Goal: Information Seeking & Learning: Learn about a topic

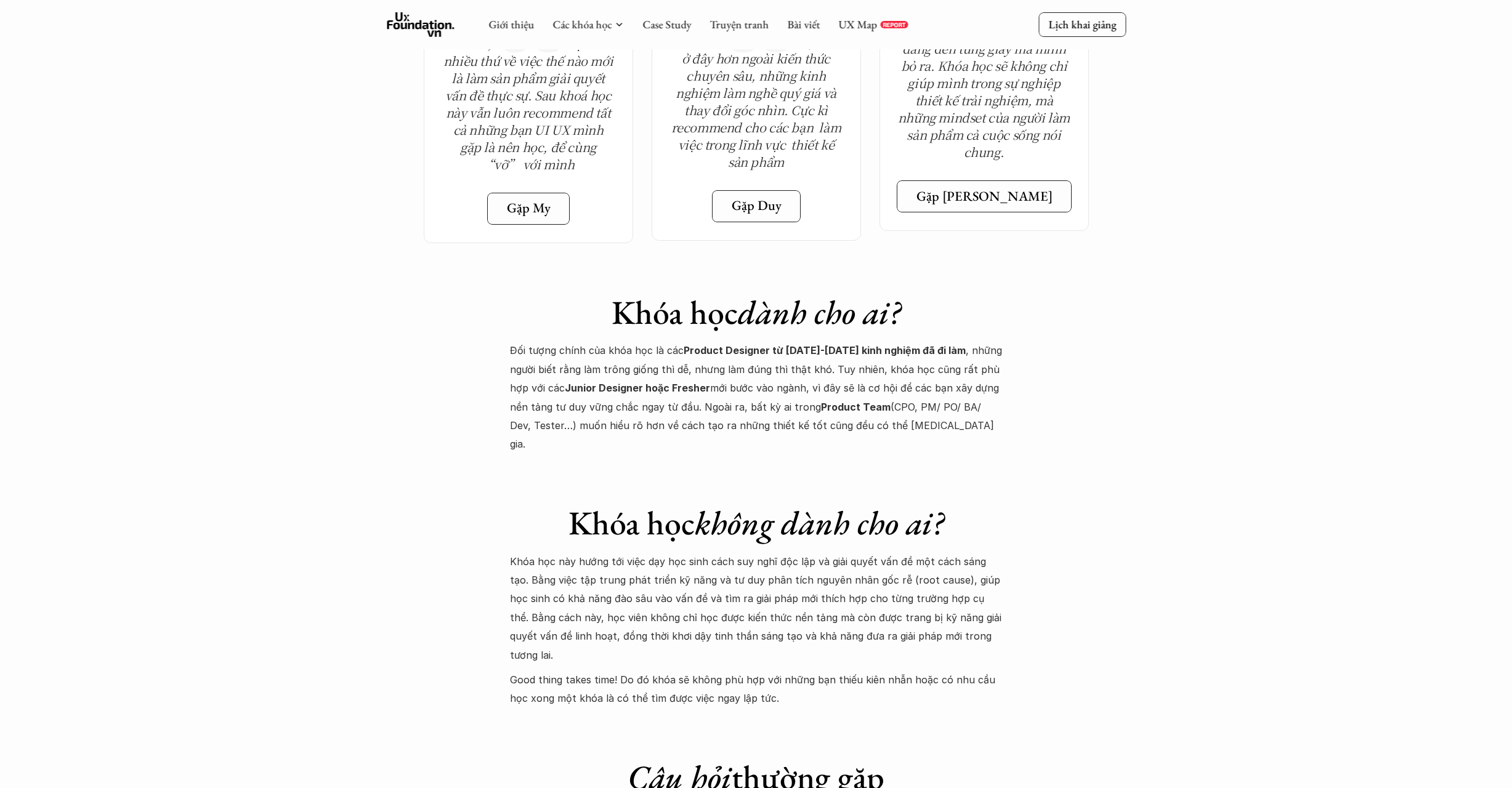
scroll to position [4446, 0]
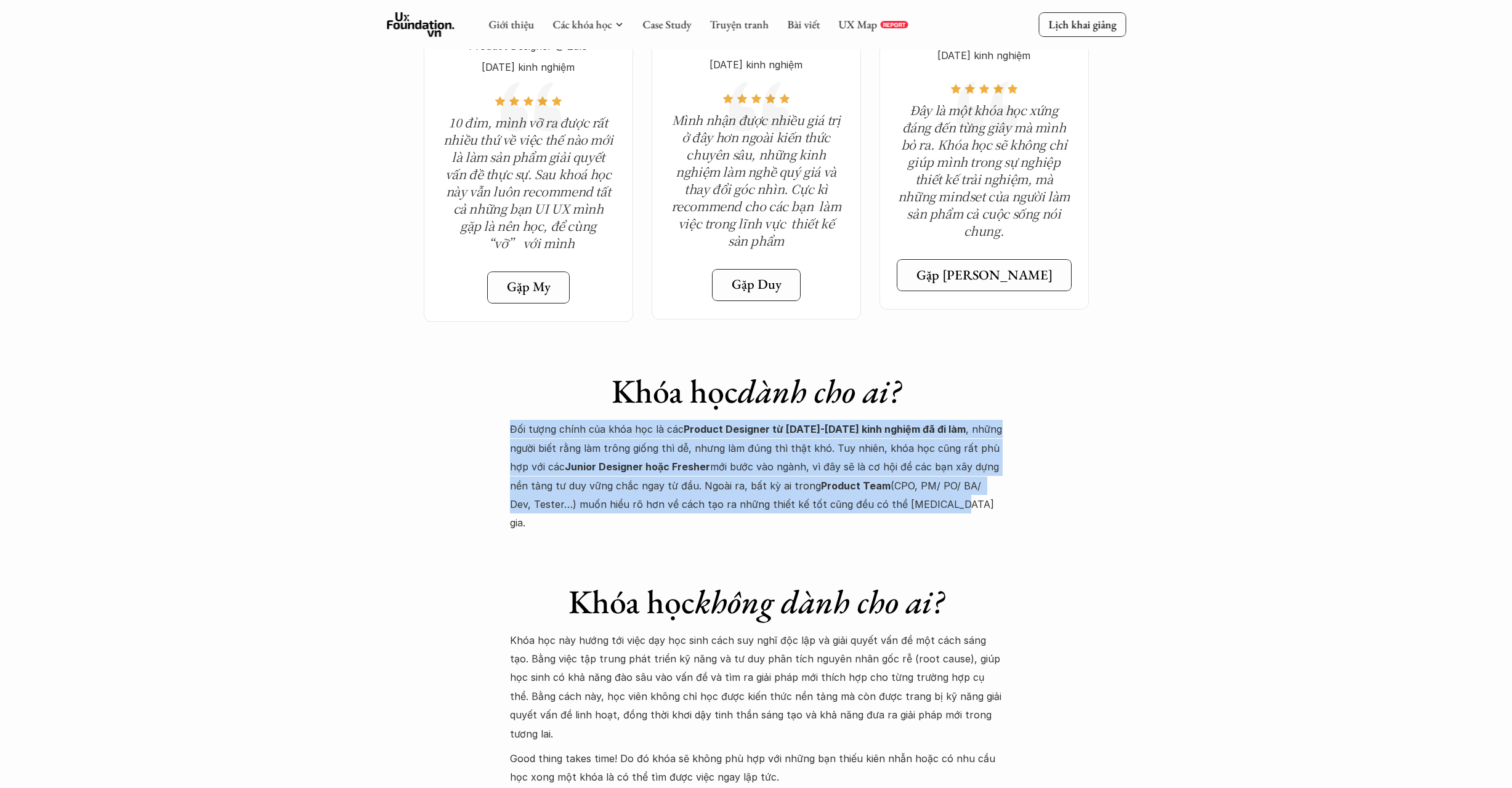
drag, startPoint x: 1126, startPoint y: 427, endPoint x: 956, endPoint y: 337, distance: 192.4
click at [911, 422] on p "Đối tượng chính của khóa học là các Product Designer từ [DATE]-[DATE] kinh nghi…" at bounding box center [756, 477] width 493 height 112
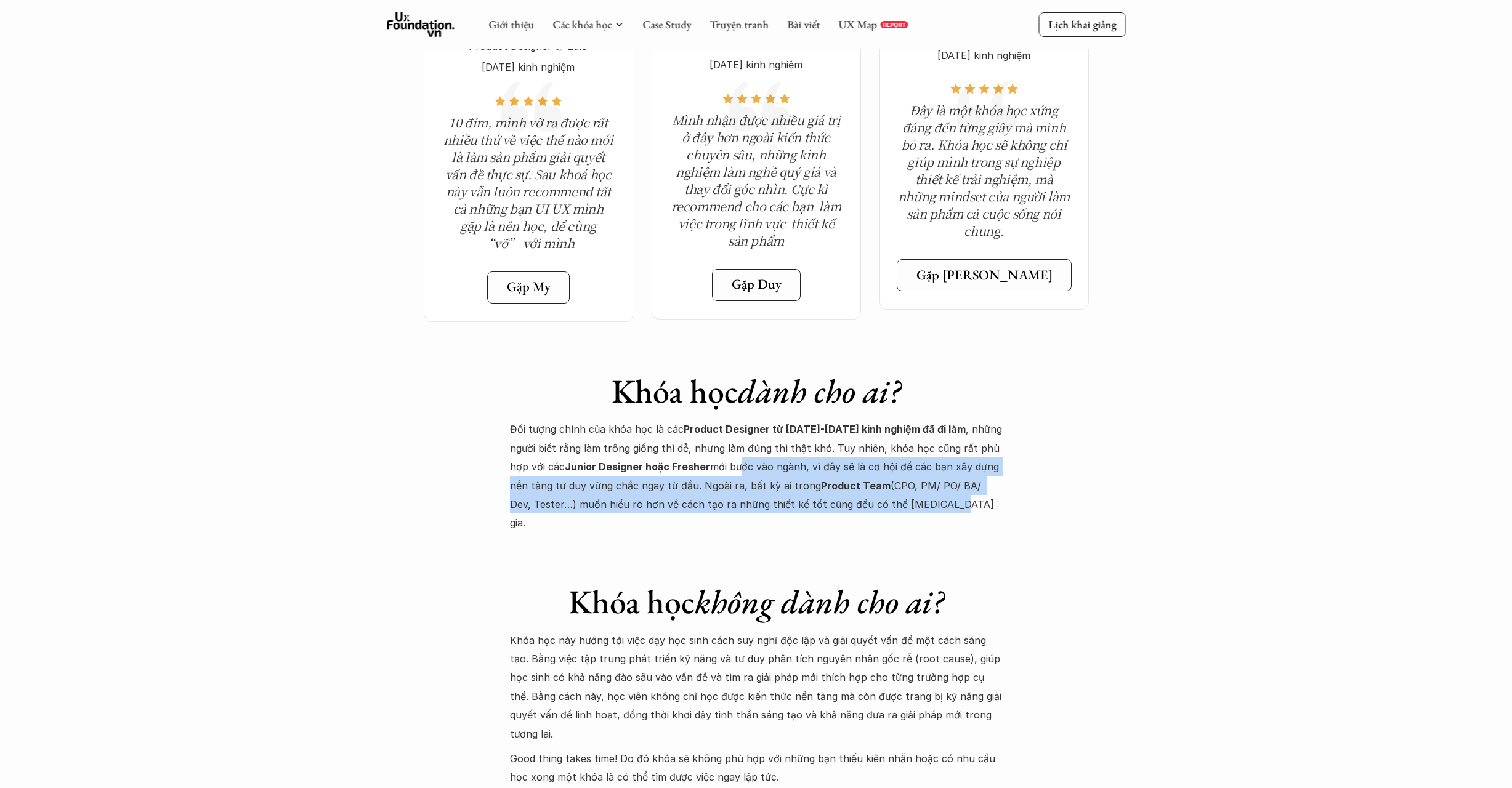
drag, startPoint x: 836, startPoint y: 417, endPoint x: 697, endPoint y: 385, distance: 142.6
click at [697, 420] on p "Đối tượng chính của khóa học là các Product Designer từ [DATE]-[DATE] kinh nghi…" at bounding box center [756, 477] width 493 height 112
drag, startPoint x: 787, startPoint y: 415, endPoint x: 884, endPoint y: 433, distance: 98.7
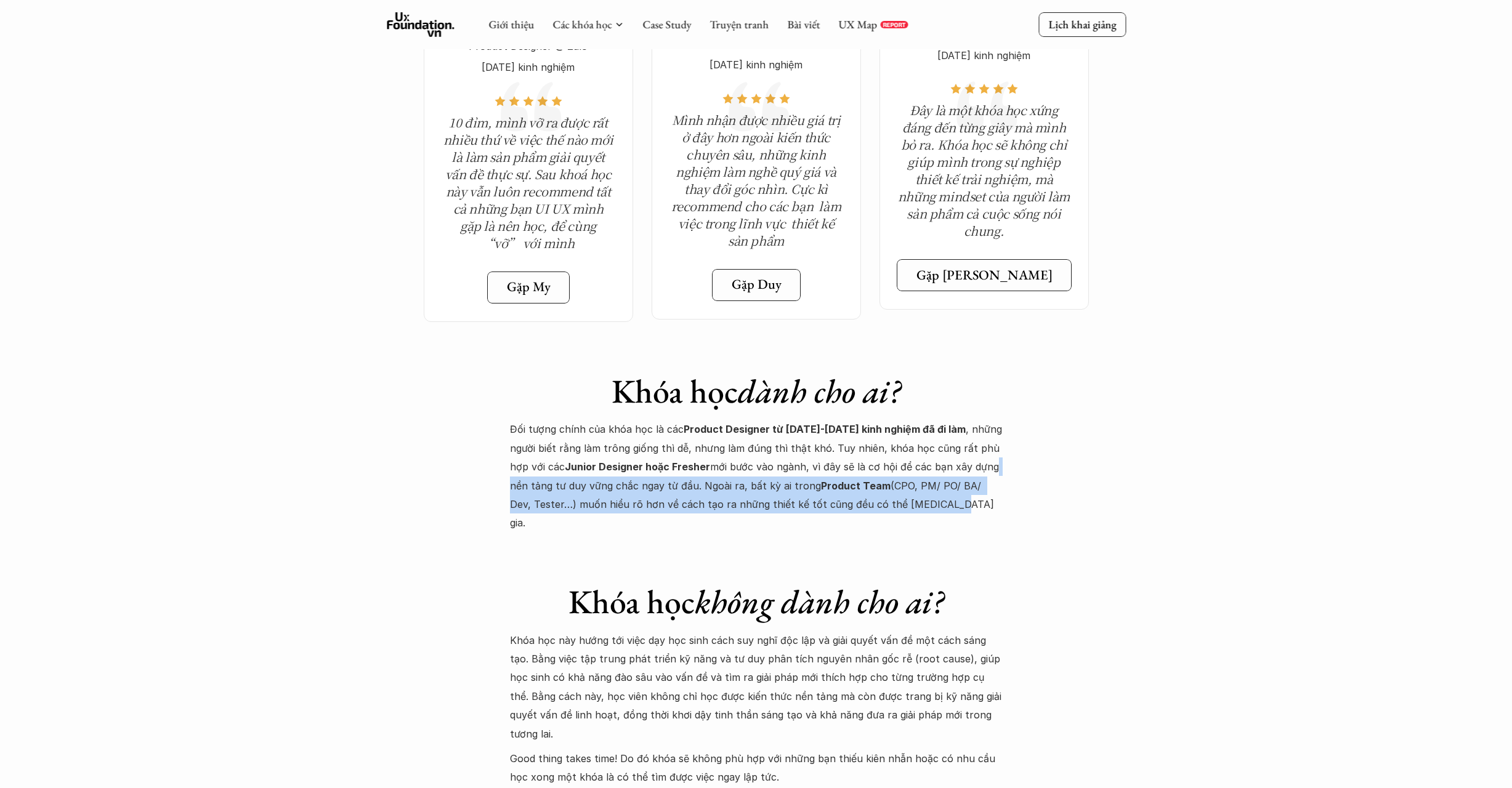
drag, startPoint x: 935, startPoint y: 405, endPoint x: 951, endPoint y: 389, distance: 22.6
click at [951, 420] on p "Đối tượng chính của khóa học là các Product Designer từ [DATE]-[DATE] kinh nghi…" at bounding box center [756, 477] width 493 height 112
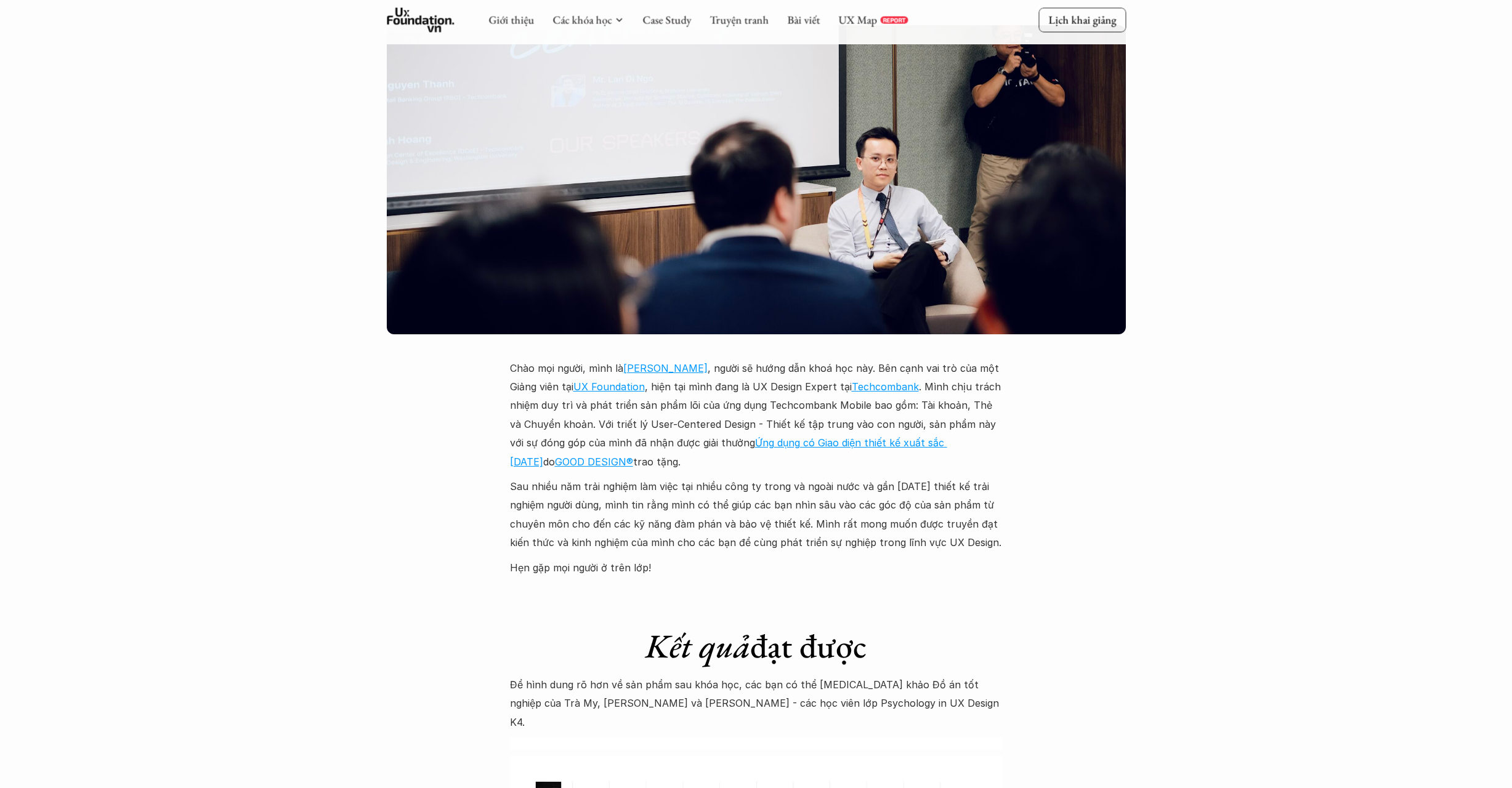
scroll to position [3321, 0]
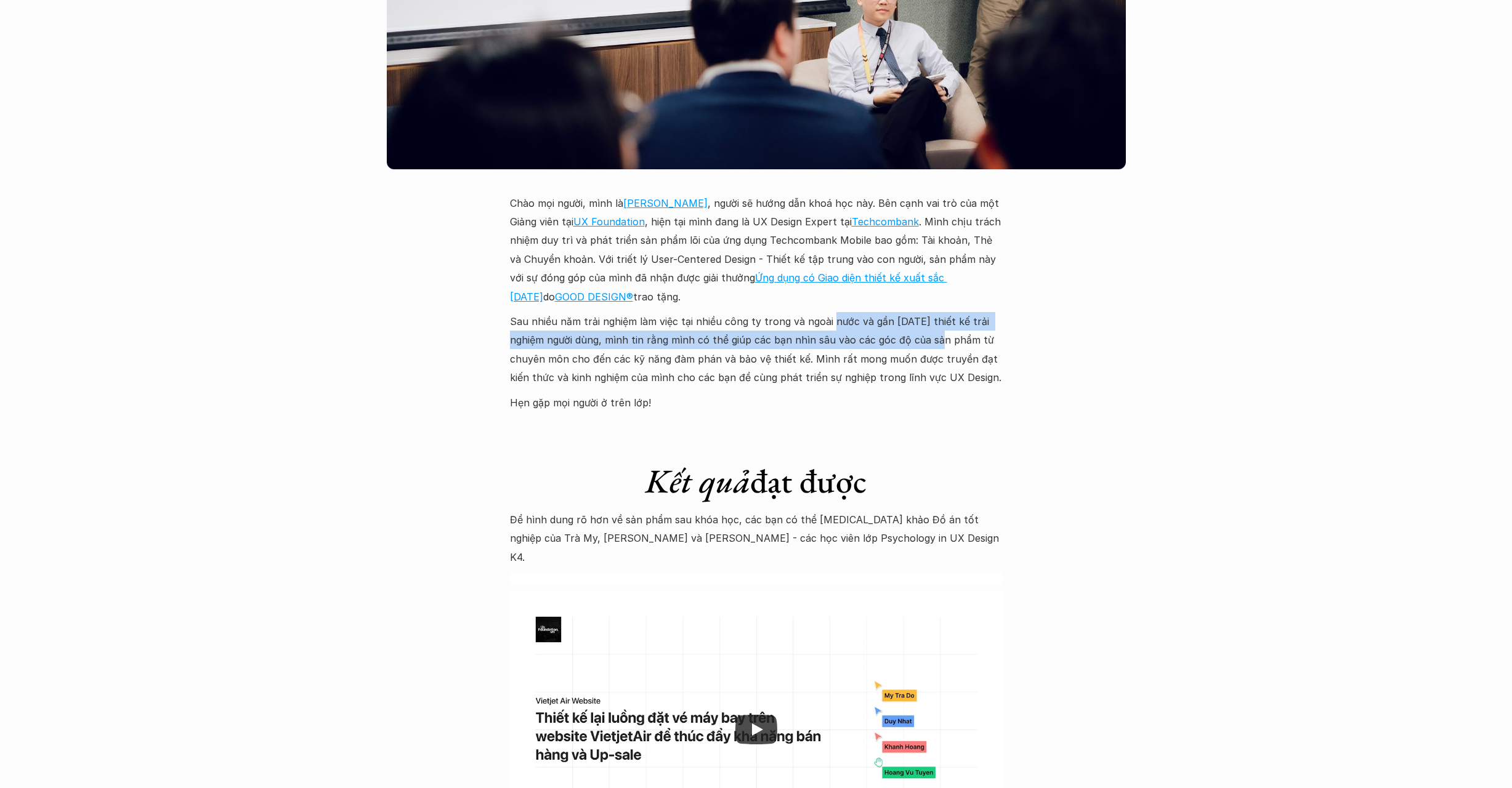
drag, startPoint x: 835, startPoint y: 283, endPoint x: 950, endPoint y: 323, distance: 121.8
click at [942, 312] on p "Sau nhiều năm trải nghiệm làm việc tại nhiều công ty trong và ngoài nước và gần…" at bounding box center [756, 350] width 493 height 75
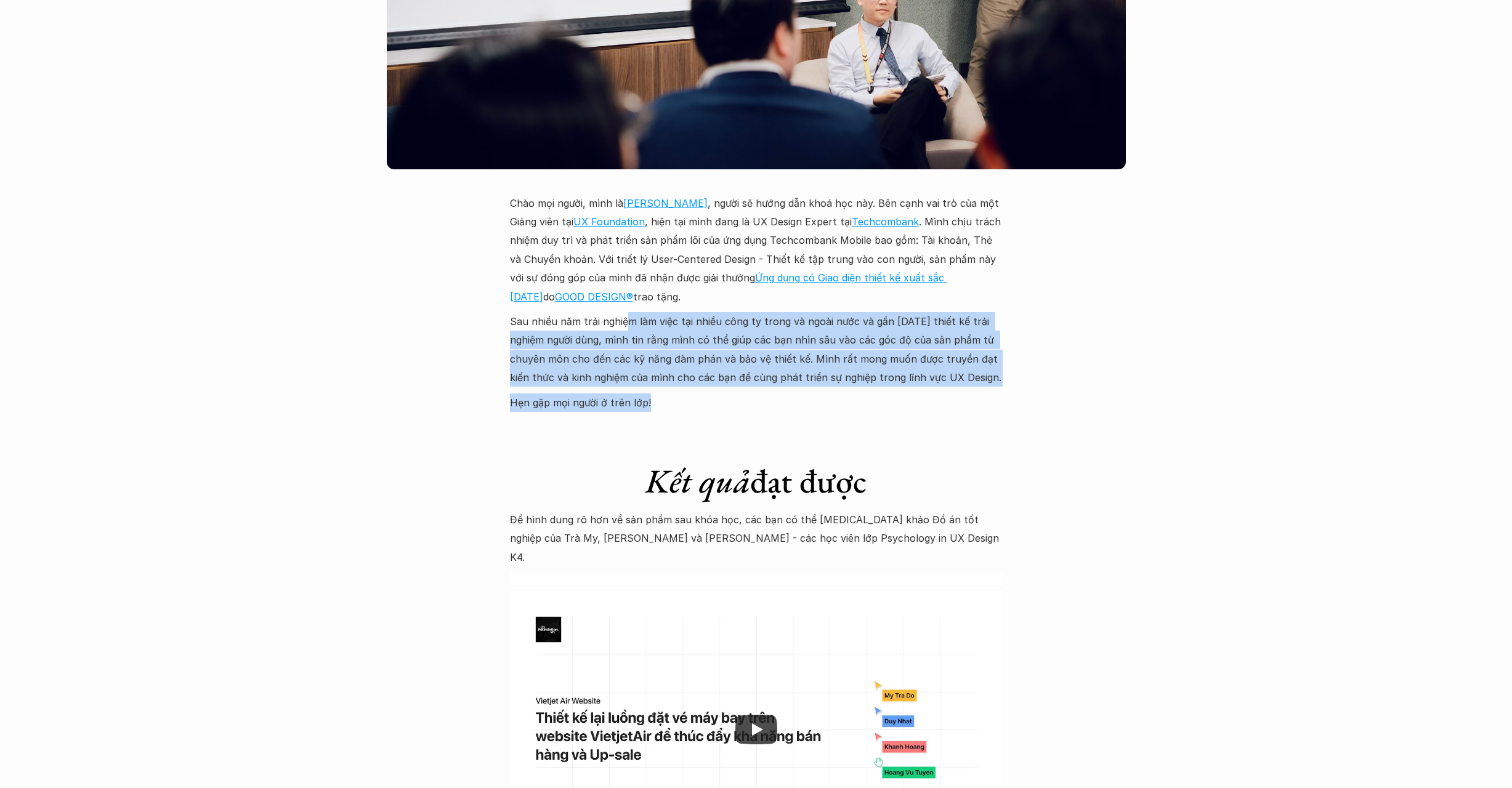
drag, startPoint x: 975, startPoint y: 355, endPoint x: 627, endPoint y: 283, distance: 355.4
click at [627, 283] on div "Chào mọi người, mình là [PERSON_NAME] , người sẽ hướng dẫn khoá học này. Bên cạ…" at bounding box center [756, 303] width 493 height 218
click at [921, 271] on link "Ứng dụng có Giao diện thiết kế xuất sắc [DATE]" at bounding box center [728, 286] width 437 height 31
